Goal: Task Accomplishment & Management: Use online tool/utility

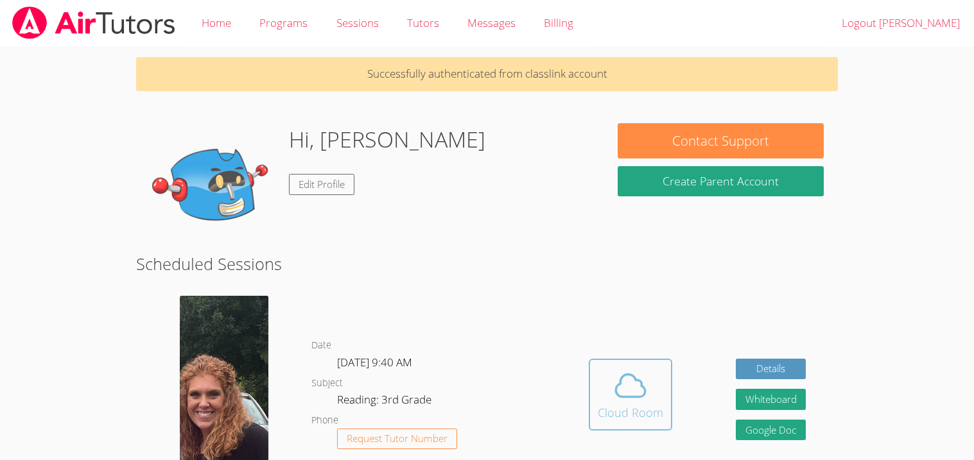
click at [633, 394] on icon at bounding box center [631, 386] width 36 height 36
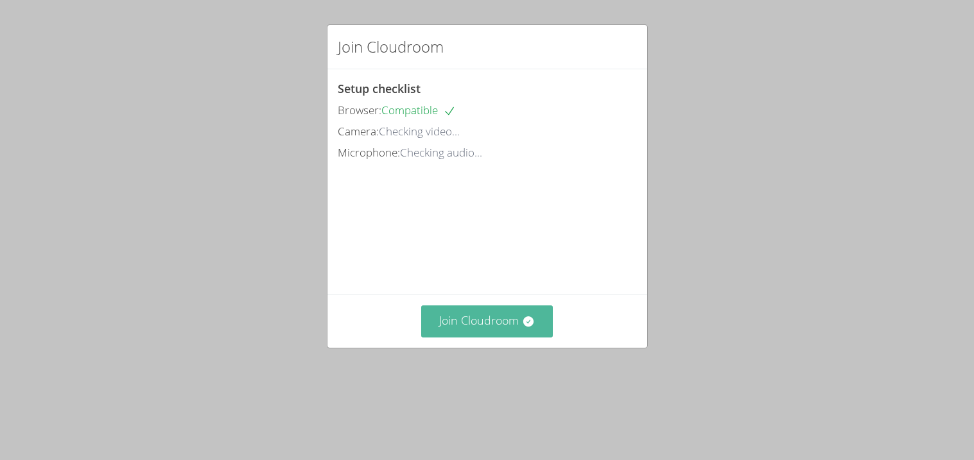
click at [438, 269] on video at bounding box center [434, 221] width 193 height 96
click at [466, 337] on button "Join Cloudroom" at bounding box center [487, 321] width 132 height 31
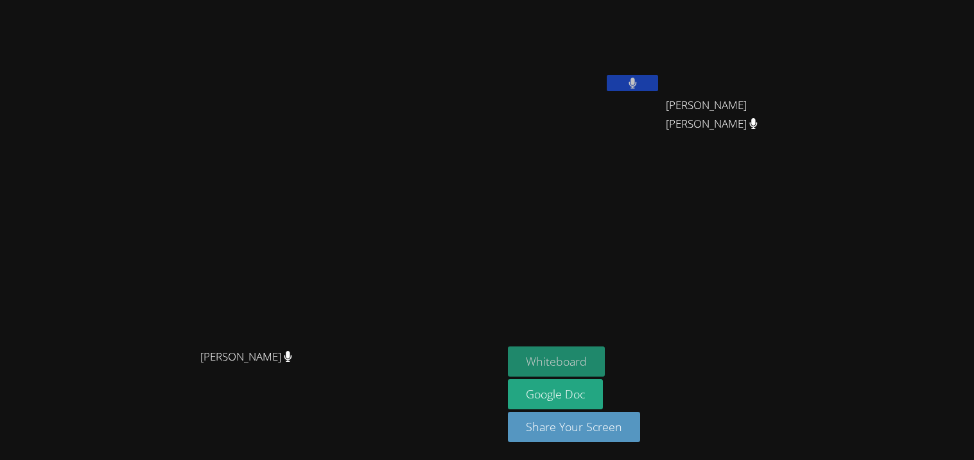
click at [605, 349] on button "Whiteboard" at bounding box center [556, 362] width 97 height 30
click at [658, 78] on button at bounding box center [632, 83] width 51 height 16
